Goal: Transaction & Acquisition: Purchase product/service

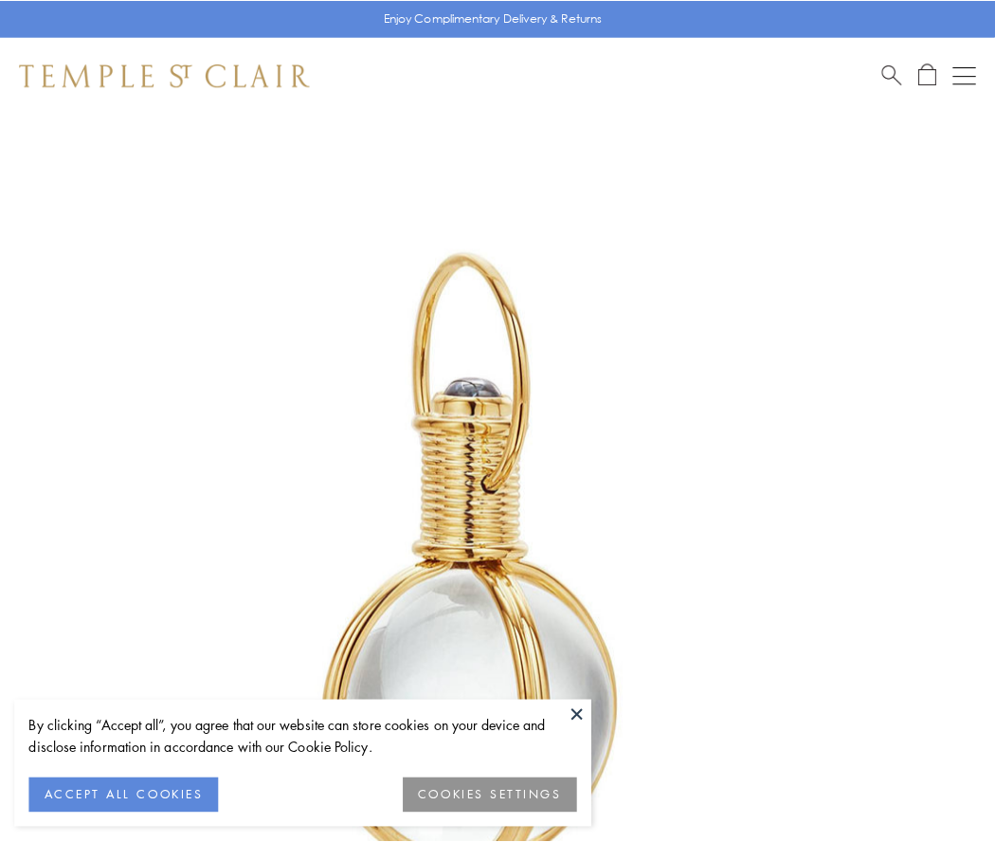
scroll to position [495, 0]
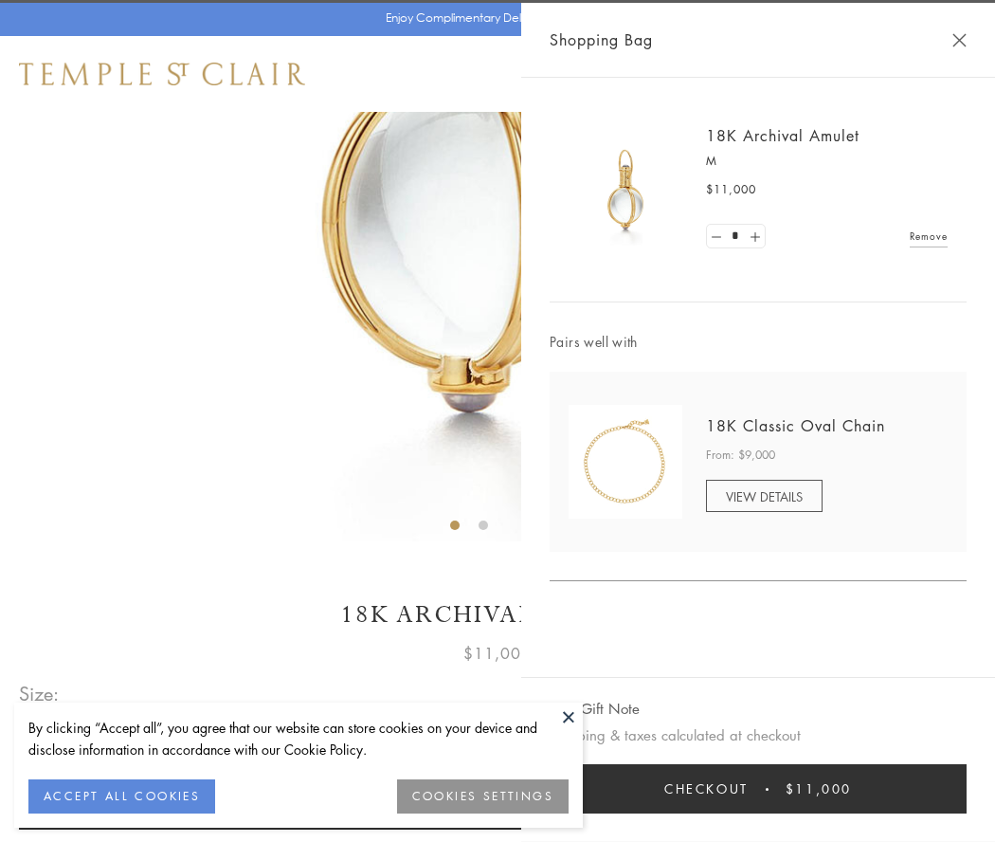
click at [758, 788] on button "Checkout $11,000" at bounding box center [758, 788] width 417 height 49
